Goal: Entertainment & Leisure: Consume media (video, audio)

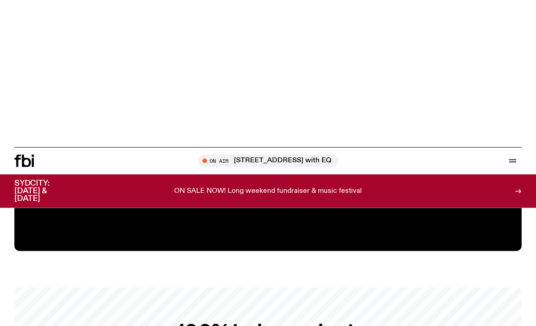
scroll to position [1357, 0]
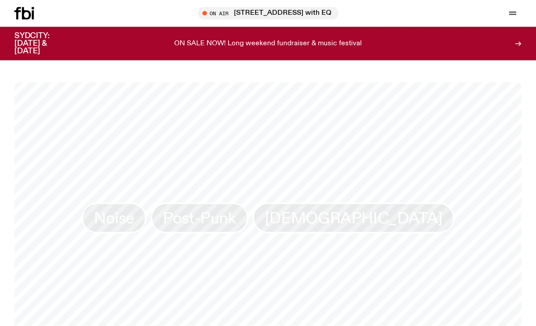
click at [517, 10] on icon "button" at bounding box center [512, 13] width 11 height 11
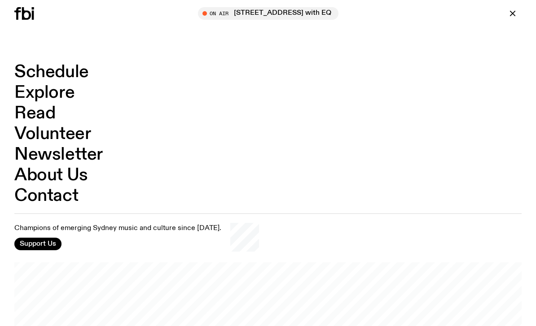
click at [63, 96] on link "Explore" at bounding box center [44, 92] width 60 height 17
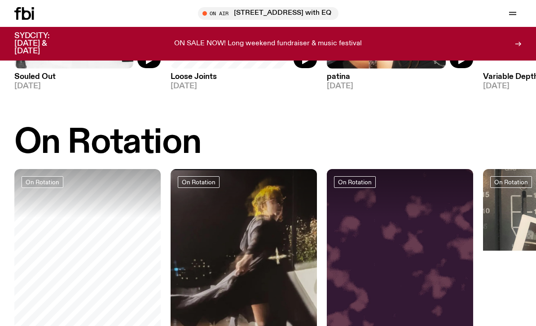
scroll to position [298, 0]
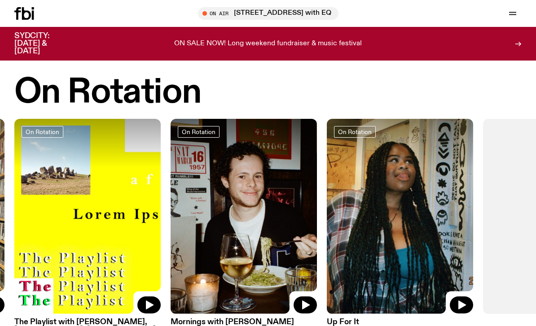
click at [428, 251] on img at bounding box center [400, 216] width 146 height 195
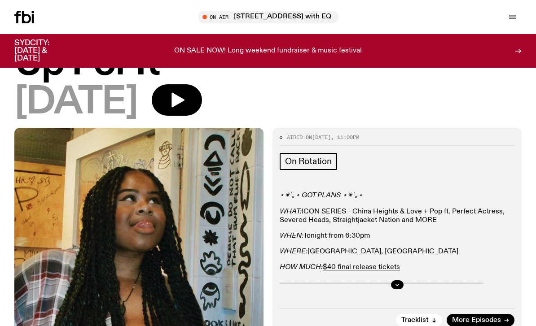
scroll to position [83, 0]
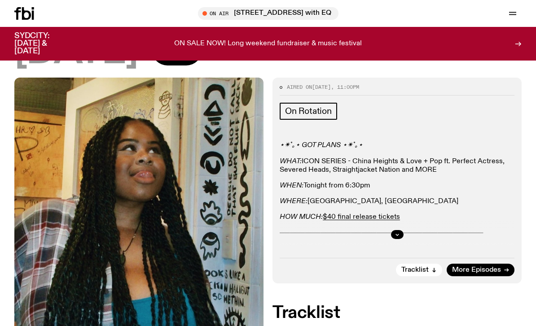
click at [401, 227] on div at bounding box center [396, 234] width 235 height 29
click at [389, 236] on div at bounding box center [396, 234] width 235 height 29
click at [385, 235] on div at bounding box center [396, 234] width 235 height 29
click at [394, 235] on button "button" at bounding box center [397, 234] width 13 height 9
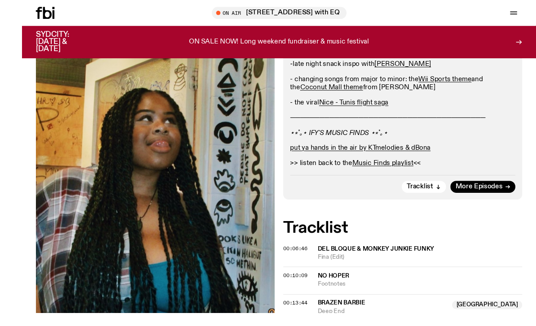
scroll to position [315, 0]
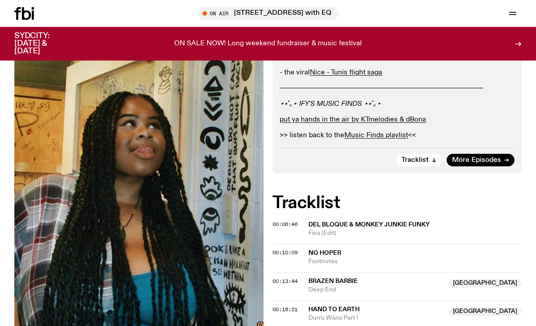
click at [491, 157] on span "More Episodes" at bounding box center [476, 160] width 49 height 7
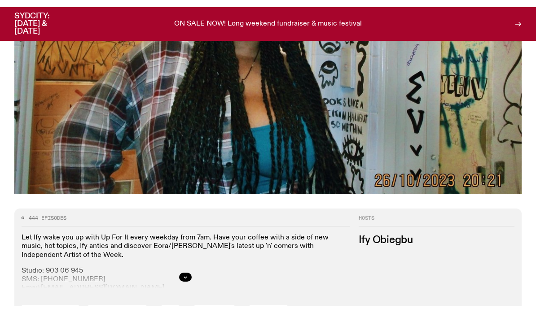
scroll to position [243, 0]
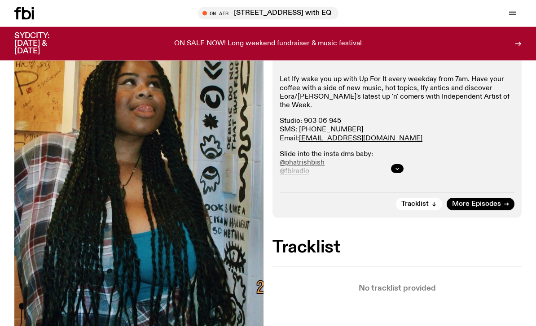
scroll to position [209, 0]
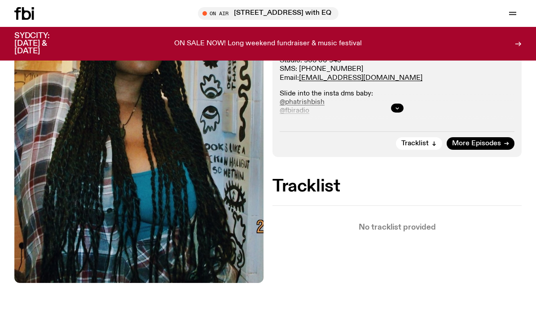
click at [393, 113] on div at bounding box center [396, 108] width 235 height 29
click at [393, 108] on button "button" at bounding box center [397, 108] width 13 height 9
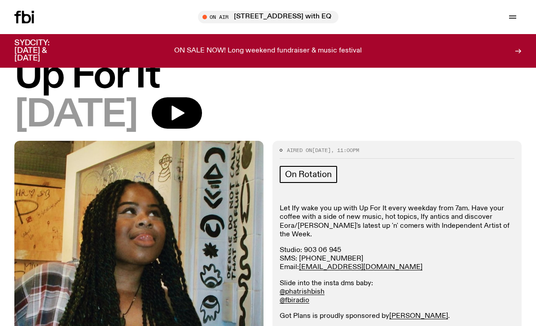
scroll to position [0, 0]
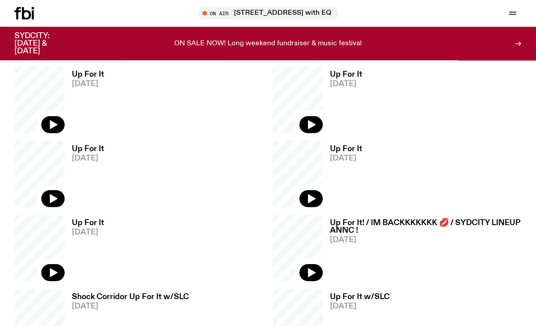
scroll to position [662, 0]
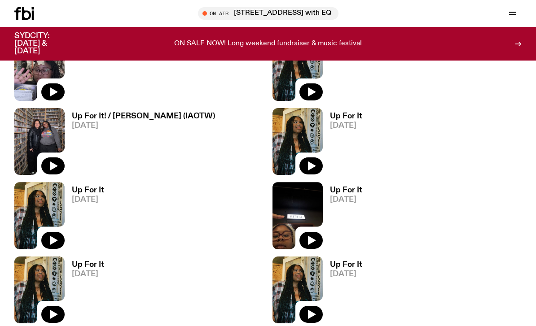
scroll to position [2812, 0]
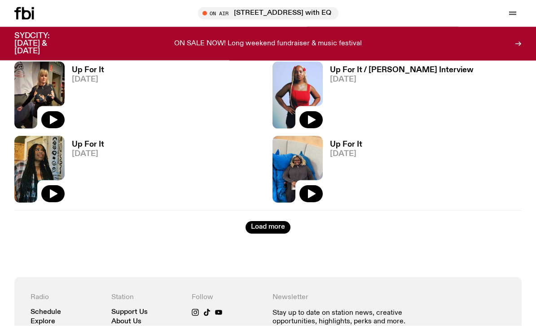
click at [252, 232] on button "Load more" at bounding box center [267, 228] width 45 height 13
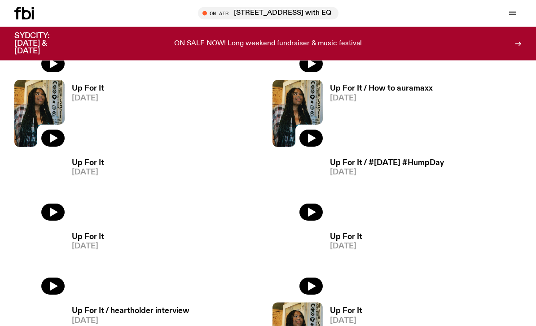
scroll to position [4040, 0]
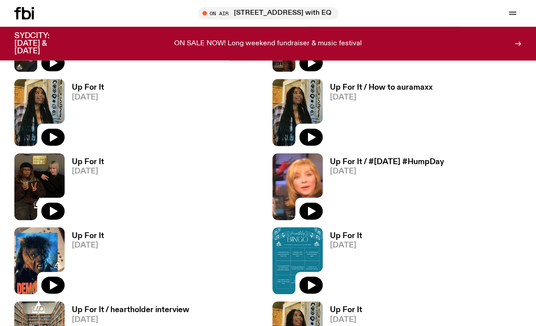
click at [425, 154] on div "Up For It / #[DATE] #HumpDay [DATE]" at bounding box center [383, 187] width 121 height 67
click at [444, 158] on h3 "Up For It / #[DATE] #HumpDay" at bounding box center [387, 162] width 114 height 8
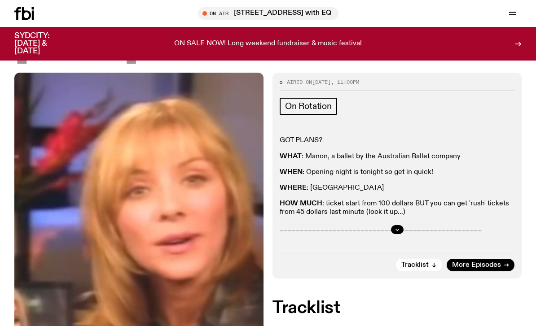
scroll to position [124, 0]
click at [401, 229] on button "button" at bounding box center [397, 230] width 13 height 9
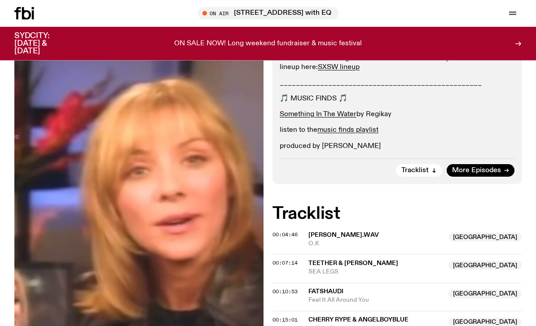
scroll to position [343, 0]
